Goal: Information Seeking & Learning: Learn about a topic

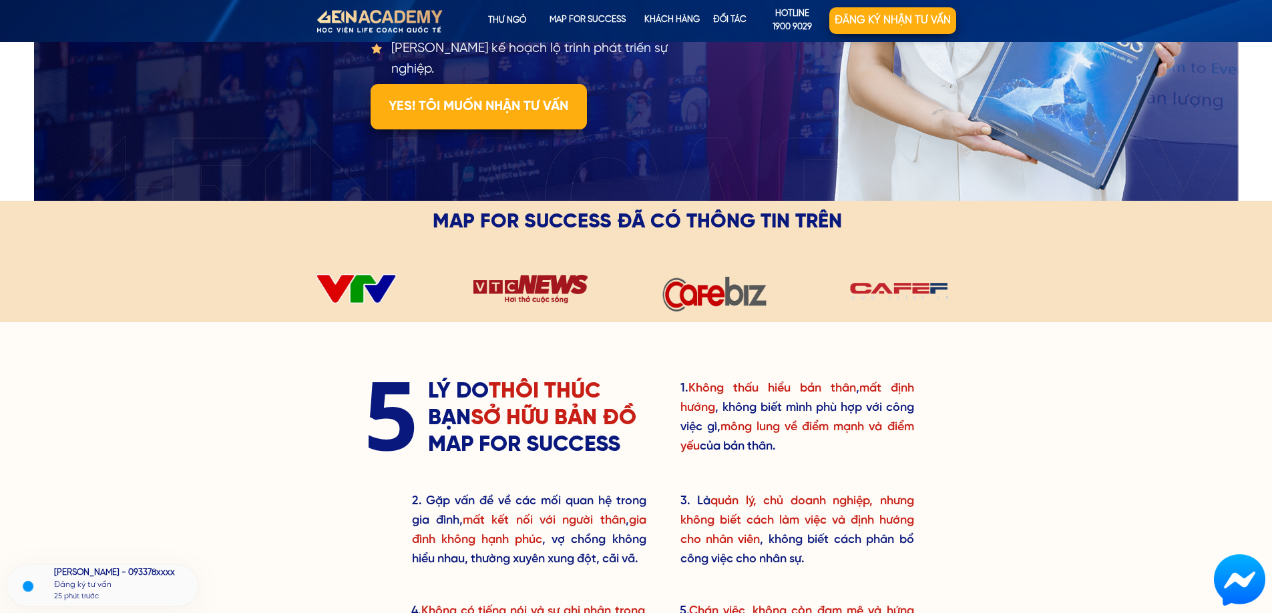
scroll to position [334, 0]
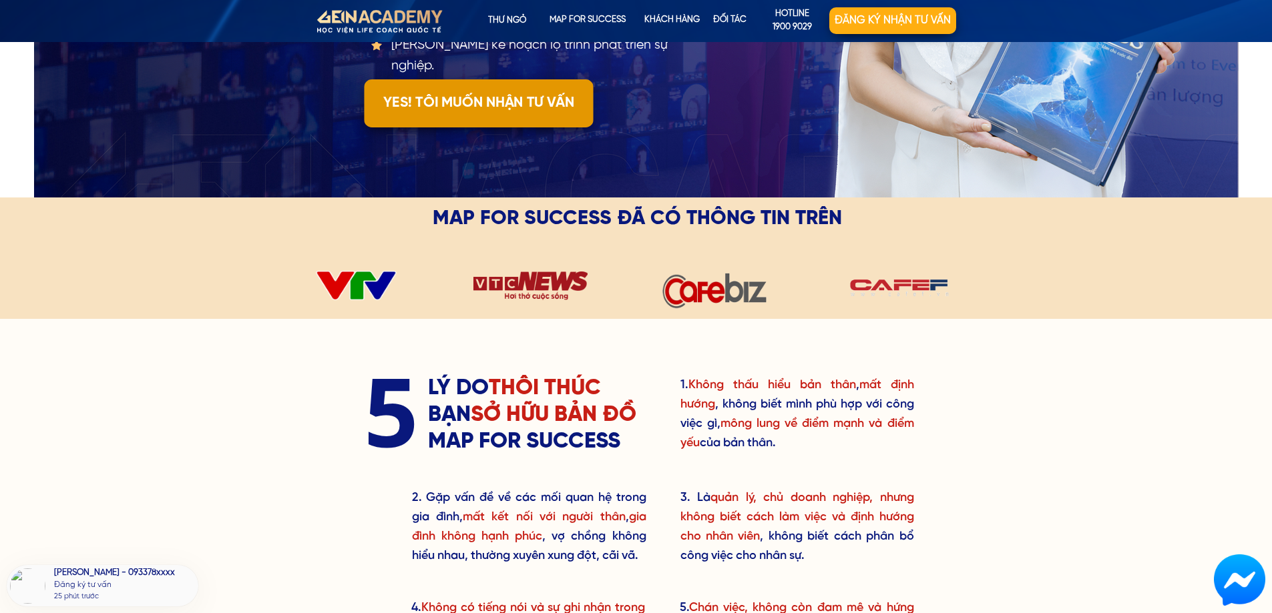
click at [473, 109] on p "YES! TÔI MUỐN NHẬN TƯ VẤN" at bounding box center [478, 103] width 229 height 48
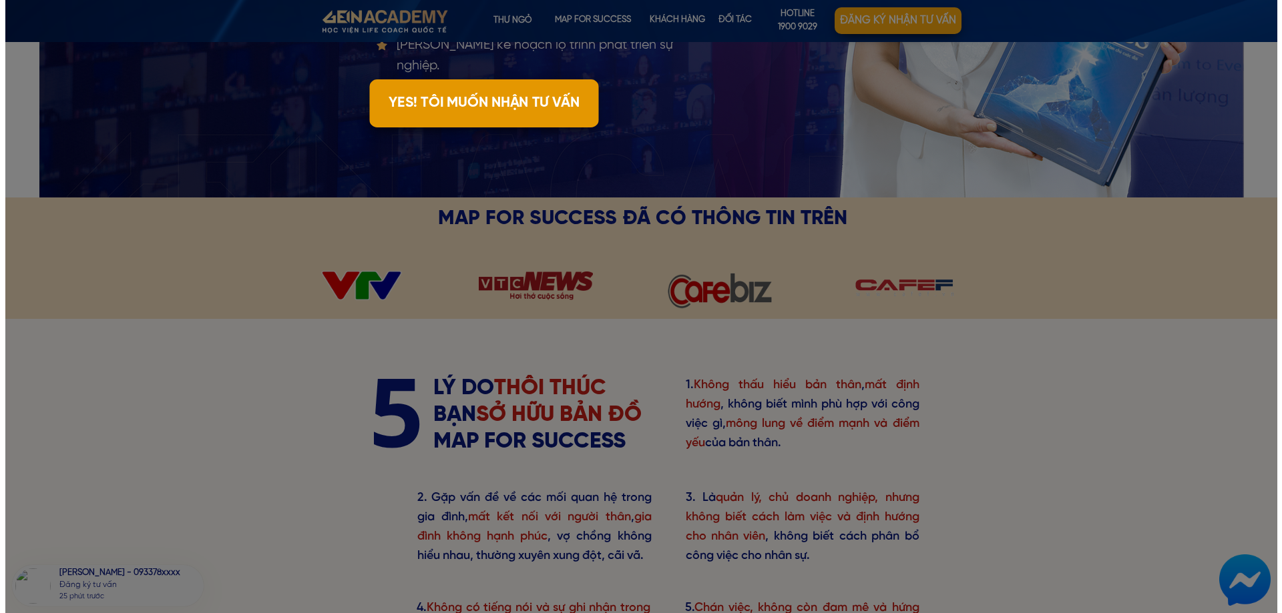
scroll to position [0, 0]
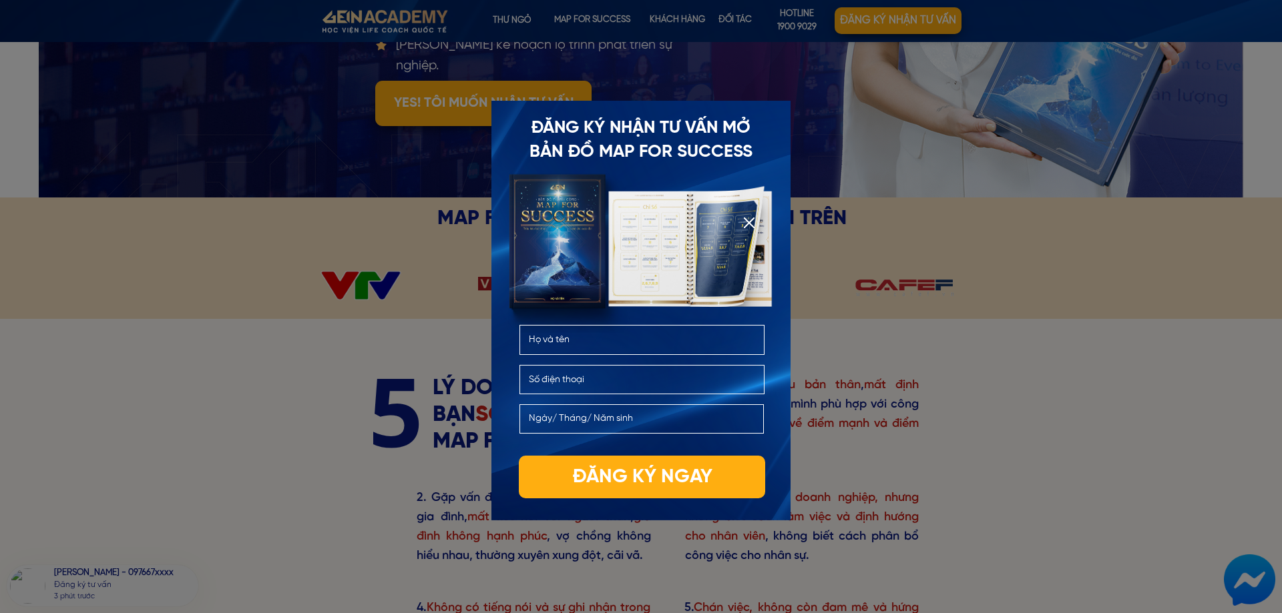
click at [754, 222] on div at bounding box center [749, 223] width 11 height 11
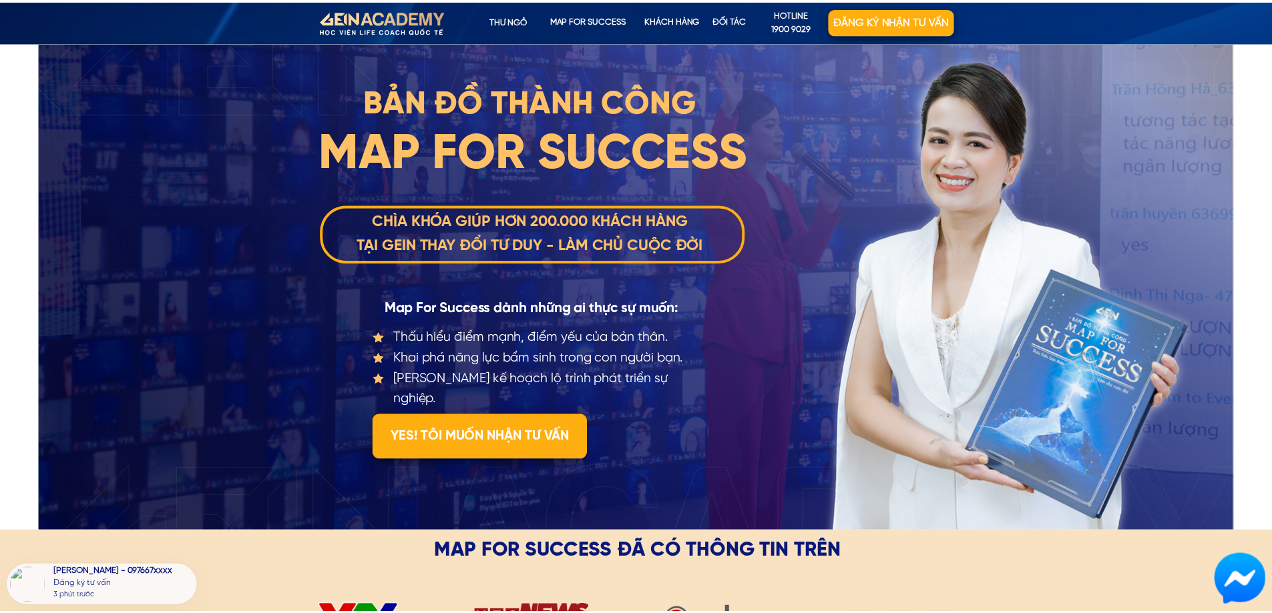
scroll to position [334, 0]
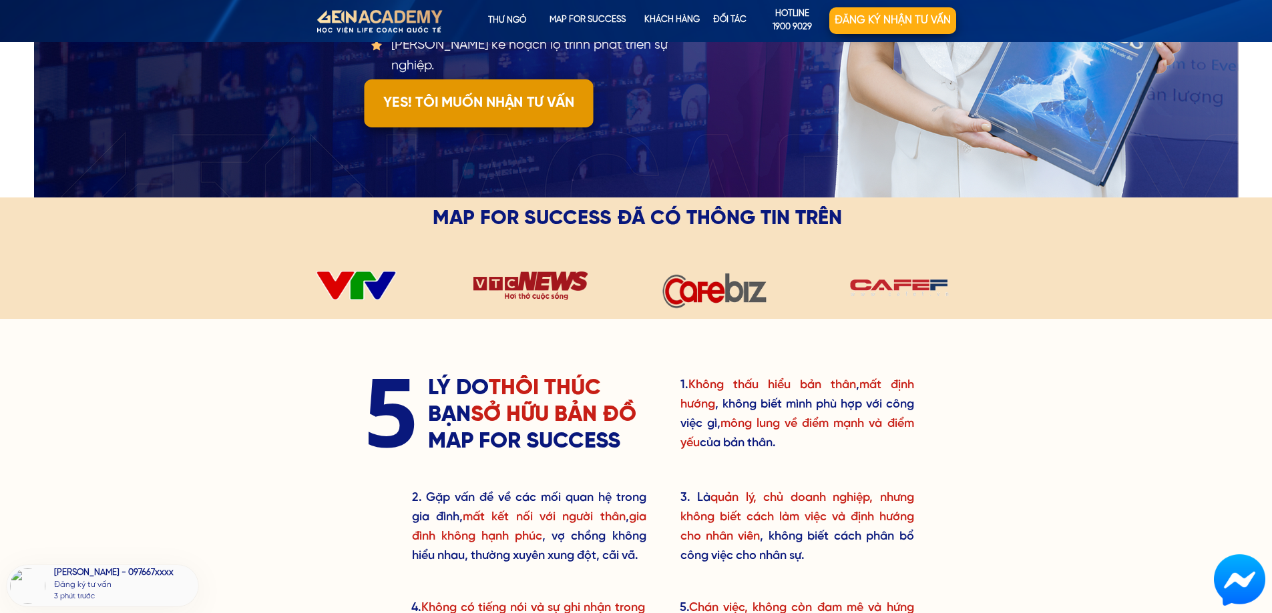
click at [467, 93] on p "YES! TÔI MUỐN NHẬN TƯ VẤN" at bounding box center [478, 103] width 229 height 48
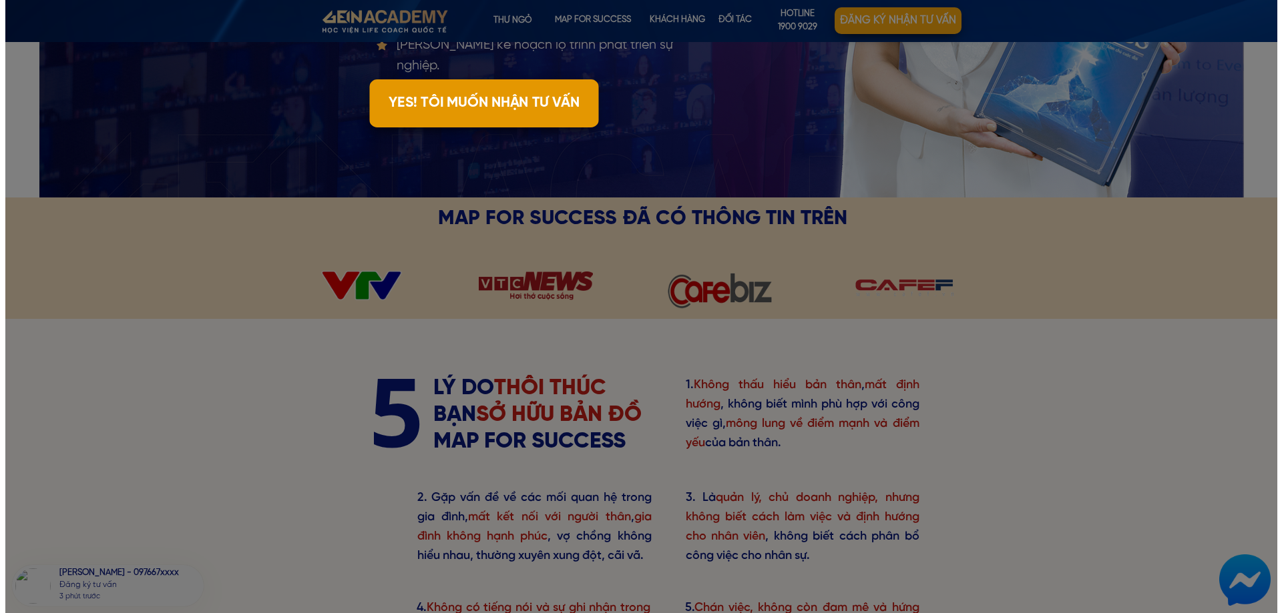
scroll to position [0, 0]
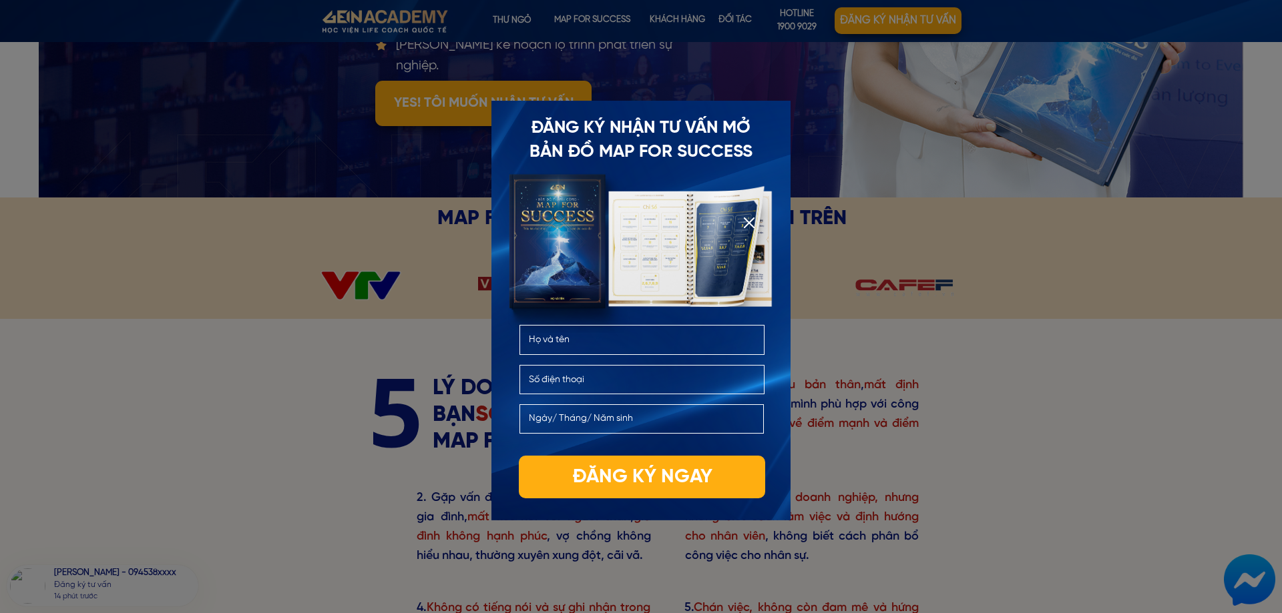
click at [748, 227] on div at bounding box center [749, 223] width 11 height 11
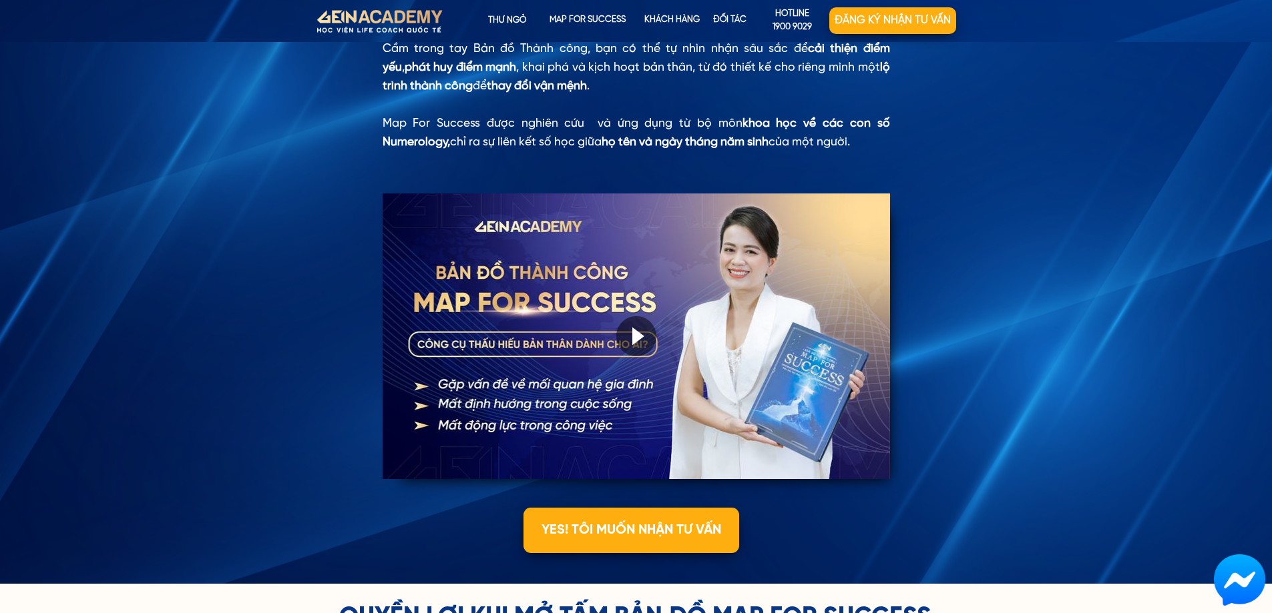
scroll to position [1268, 0]
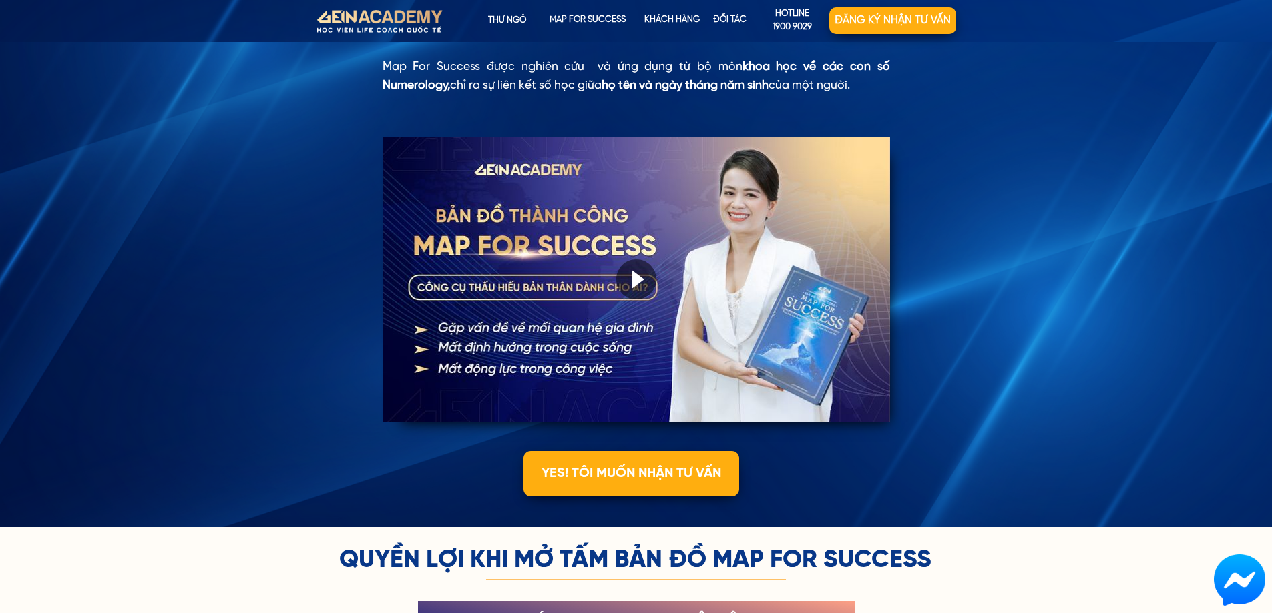
click at [781, 261] on div at bounding box center [635, 280] width 507 height 286
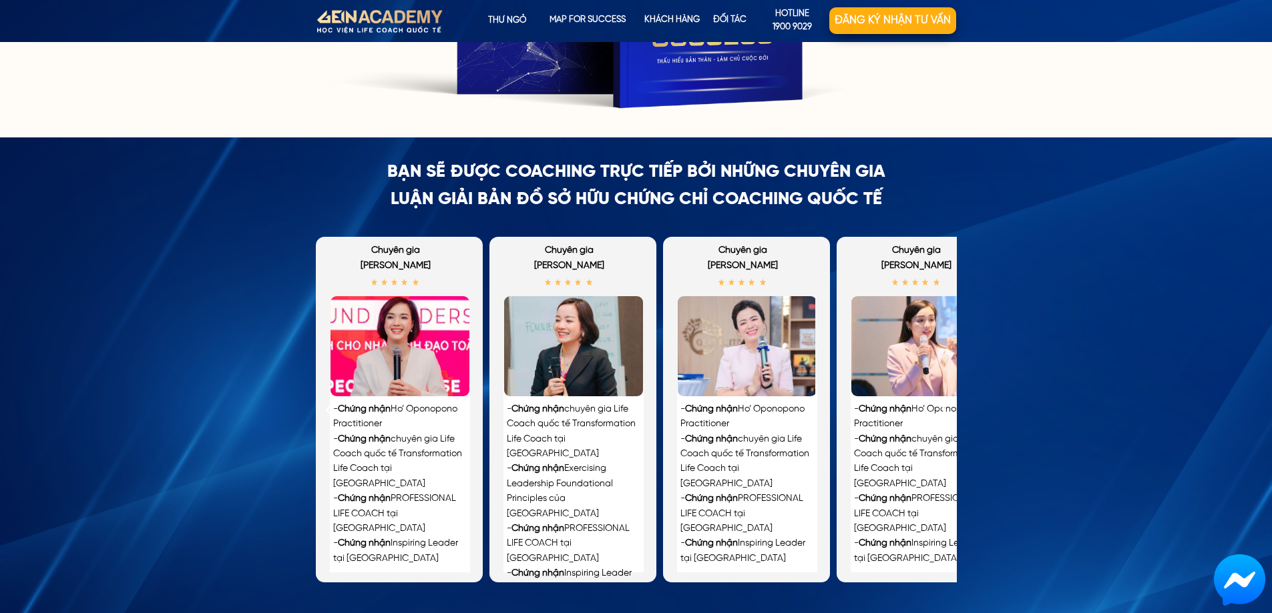
scroll to position [2870, 0]
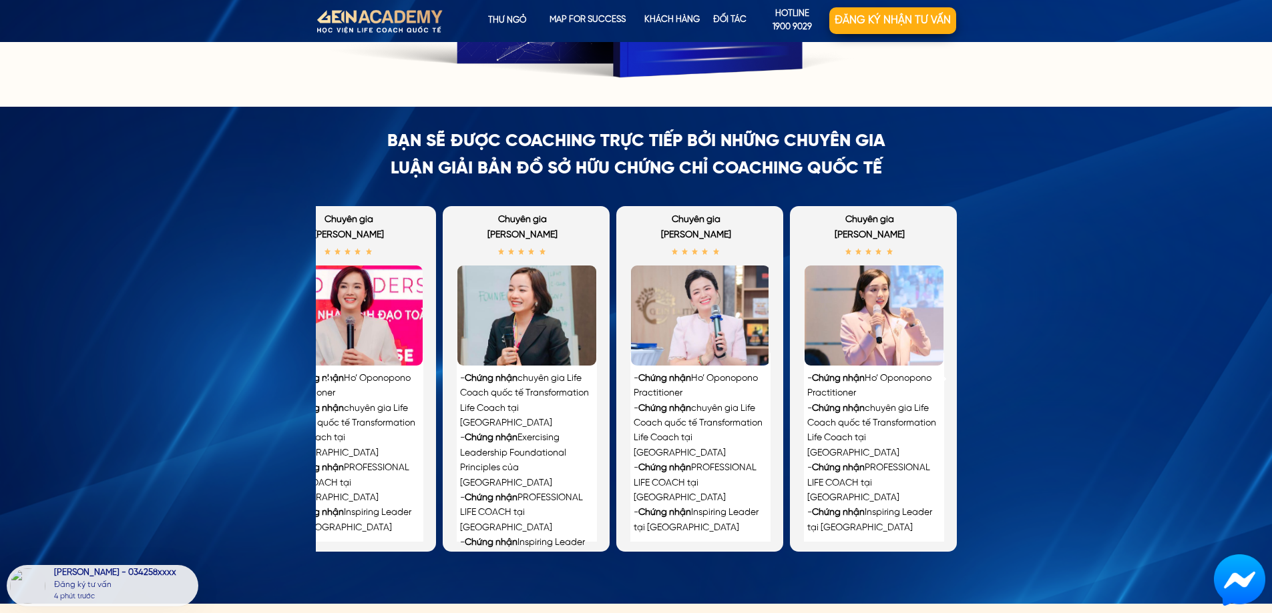
drag, startPoint x: 528, startPoint y: 332, endPoint x: 726, endPoint y: 335, distance: 197.6
click at [716, 335] on div "- Chứng nhận Ho’ Oponopono Practitioner - Chứng nhận chuyên gia Life Coach quốc…" at bounding box center [613, 379] width 688 height 346
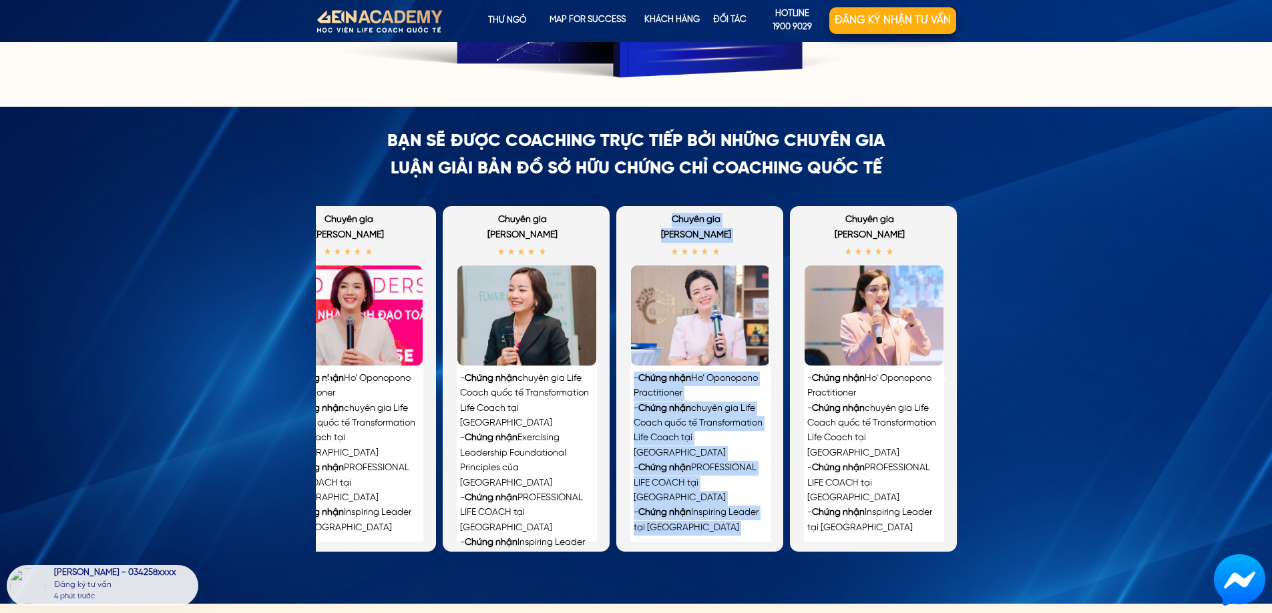
click at [720, 399] on div "- Chứng nhận Ho’ Oponopono Practitioner - Chứng nhận chuyên gia Life Coach quốc…" at bounding box center [699, 454] width 132 height 164
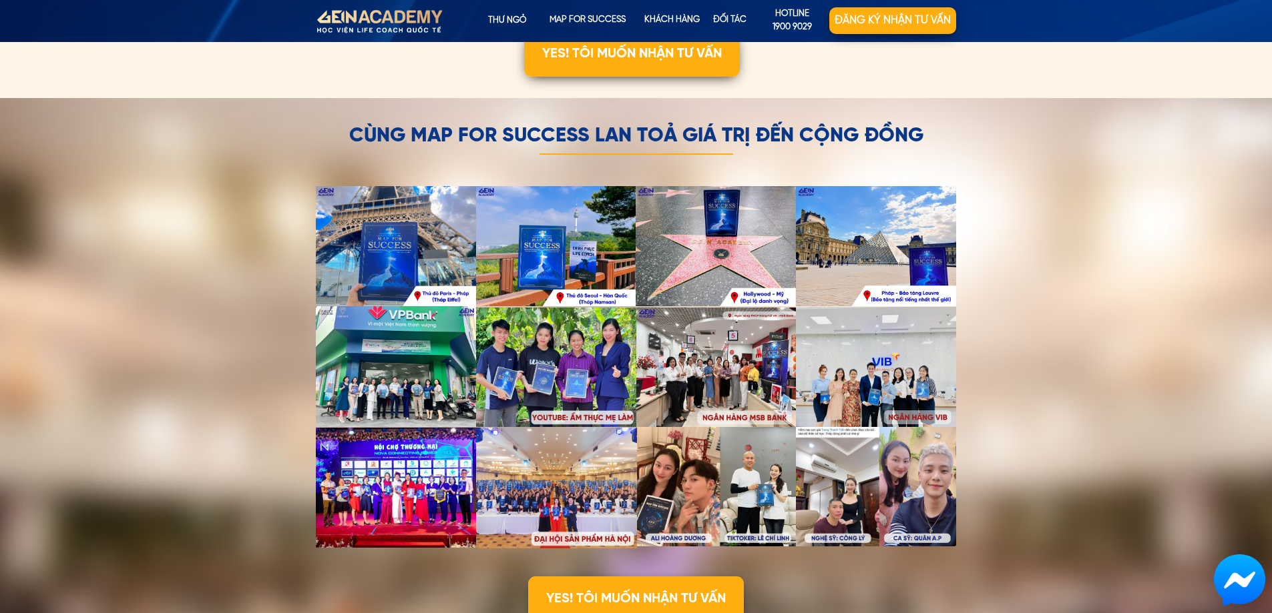
scroll to position [4005, 0]
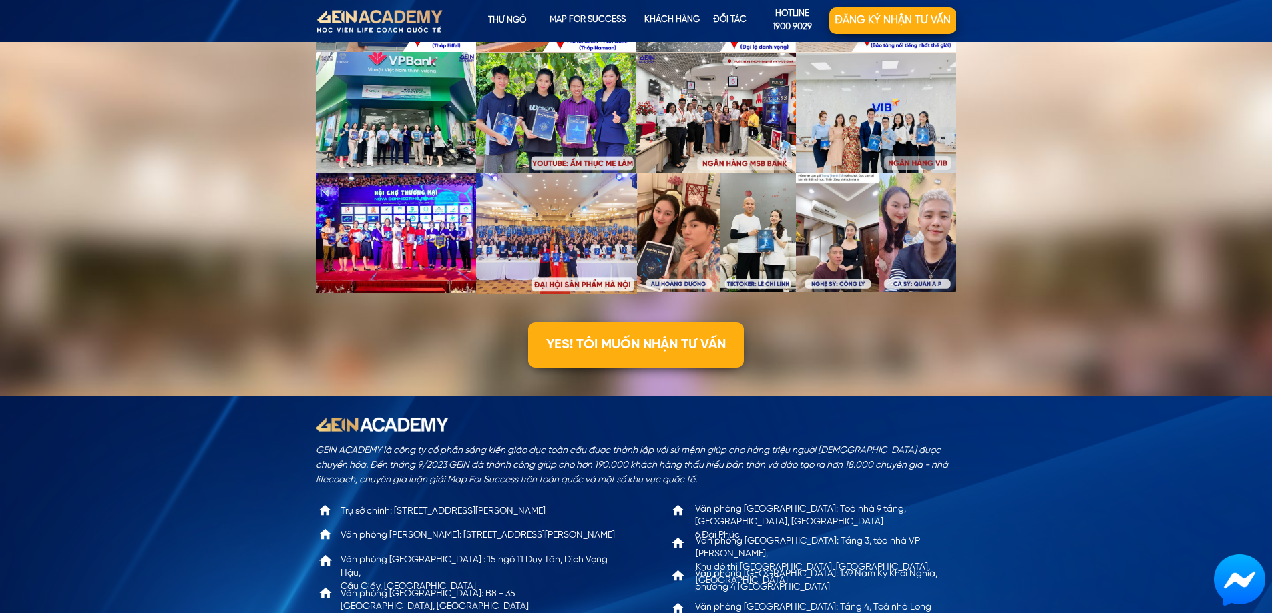
click at [590, 219] on div at bounding box center [557, 234] width 162 height 121
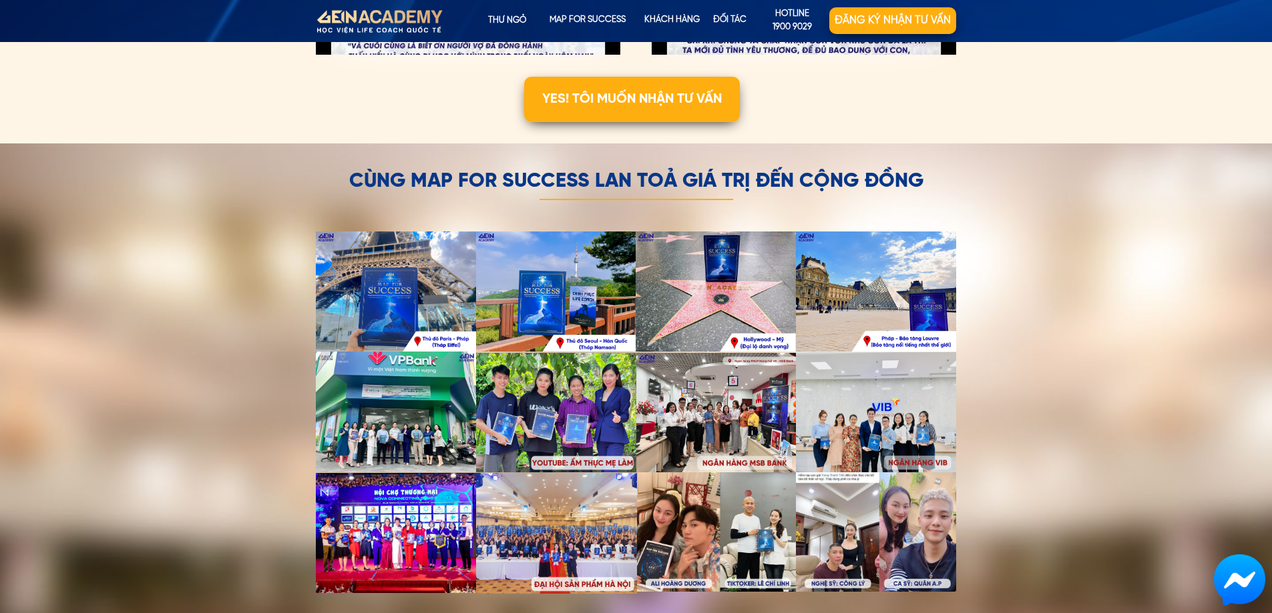
scroll to position [3671, 0]
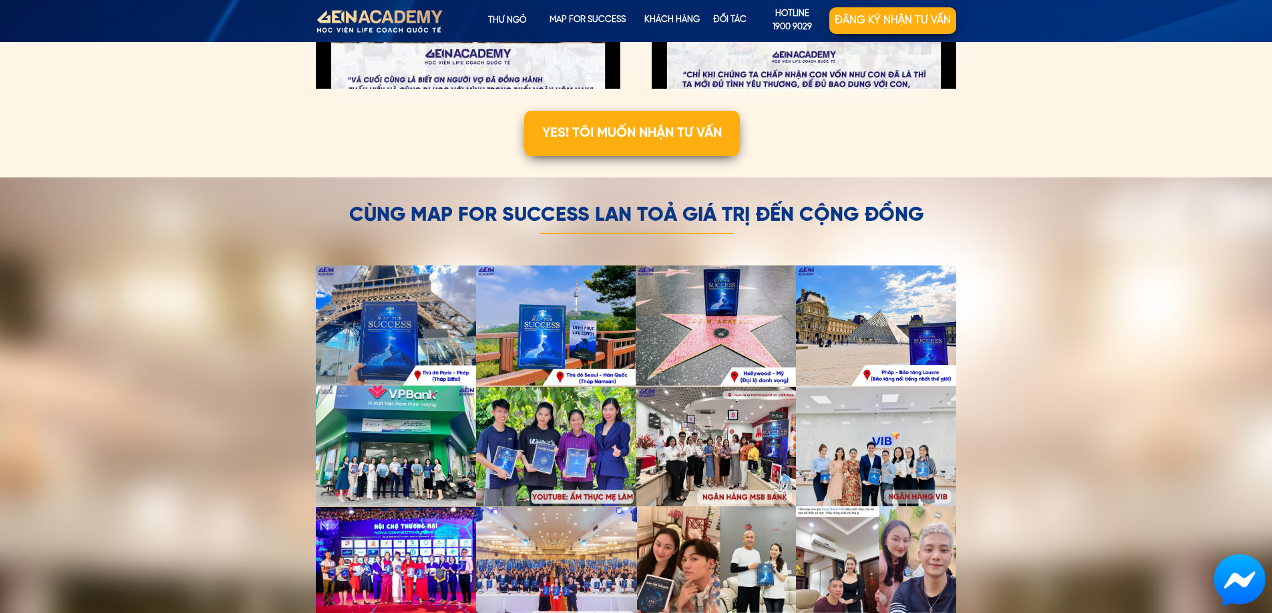
drag, startPoint x: 565, startPoint y: 276, endPoint x: 325, endPoint y: 205, distance: 250.1
click at [325, 205] on h2 "cùng map for success lan toả giá trị đến cộng đồng" at bounding box center [636, 216] width 641 height 24
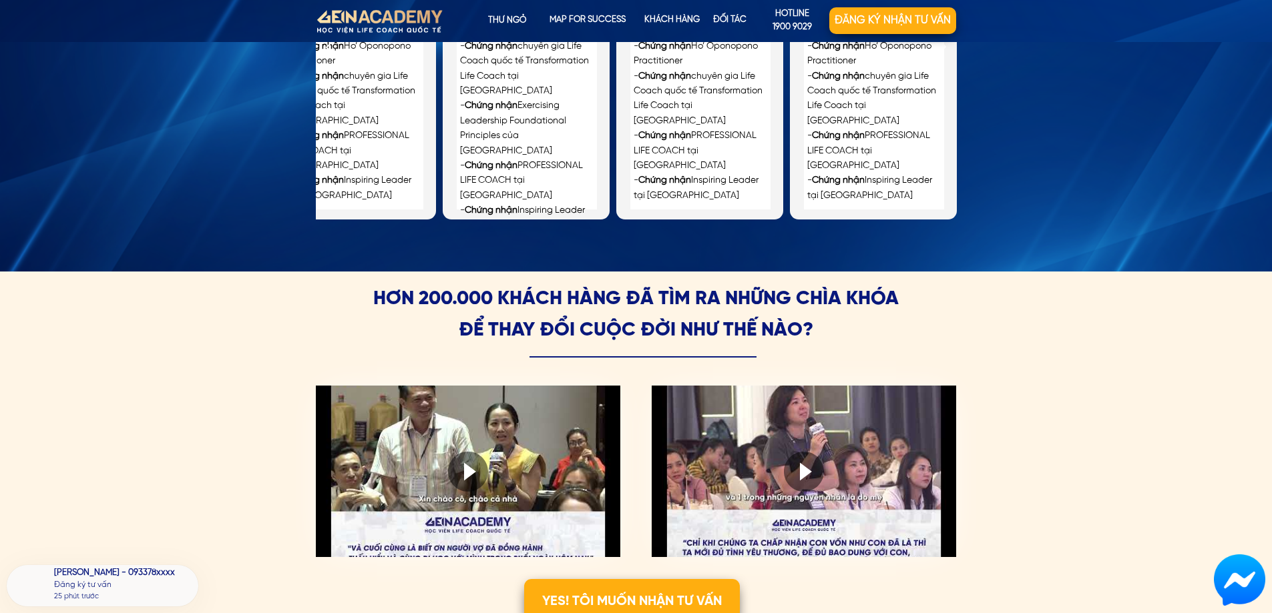
scroll to position [3175, 0]
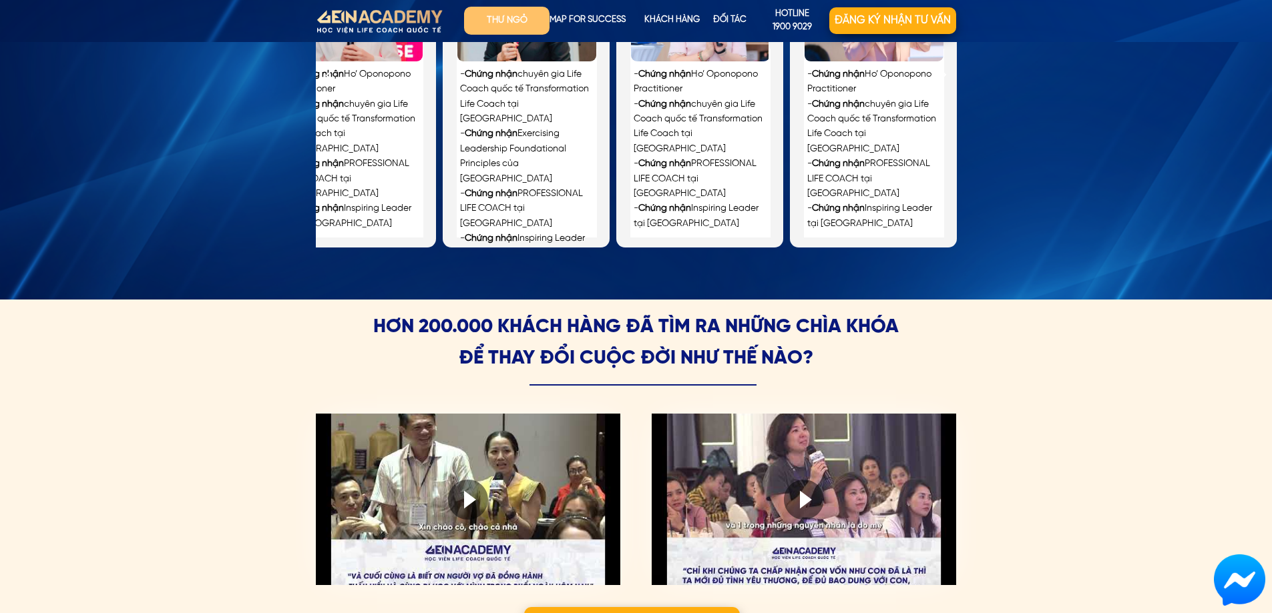
click at [507, 18] on p "Thư ngỏ" at bounding box center [506, 21] width 85 height 28
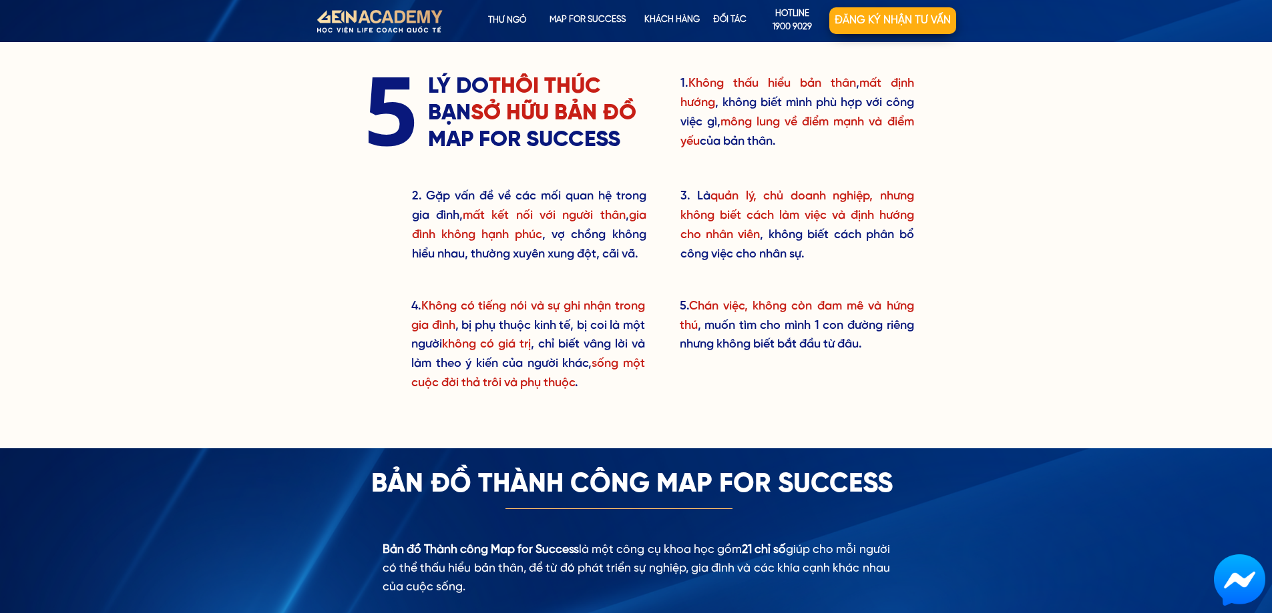
scroll to position [611, 0]
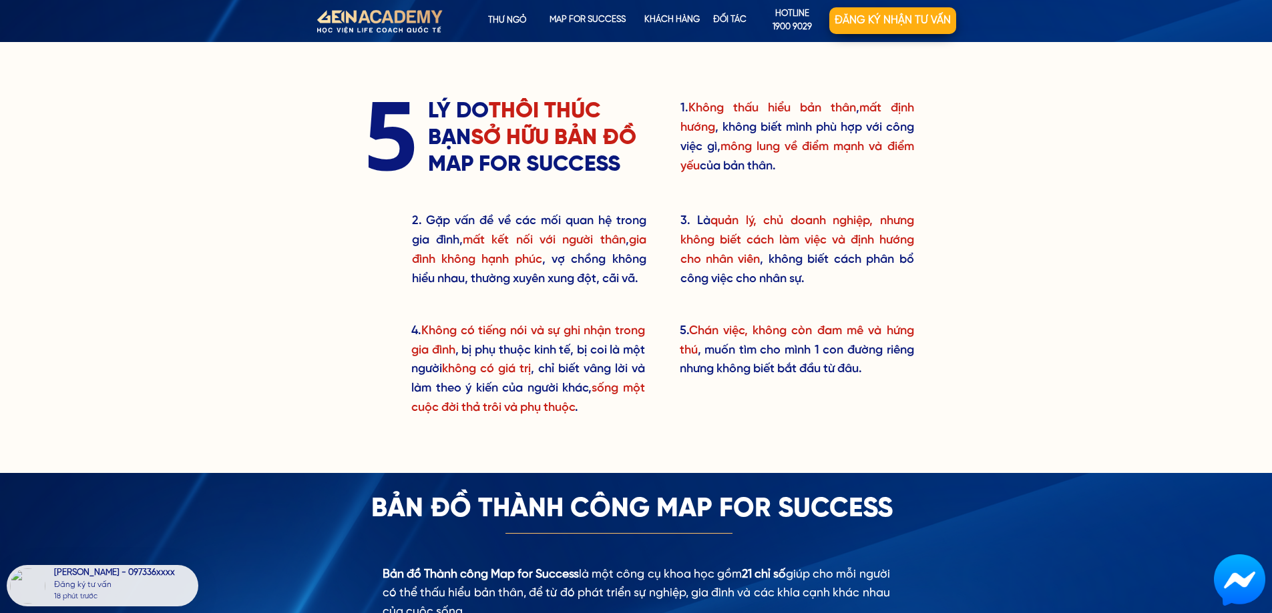
click at [394, 21] on div at bounding box center [378, 21] width 174 height 45
